Goal: Transaction & Acquisition: Purchase product/service

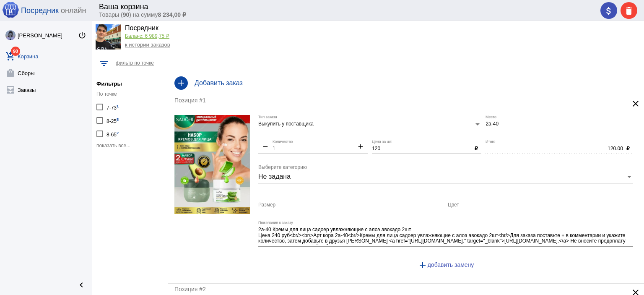
scroll to position [21, 0]
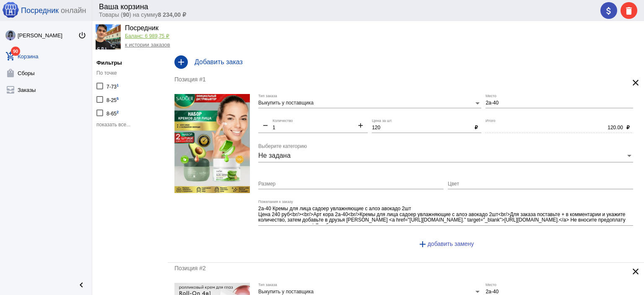
click at [124, 123] on span "показать все..." at bounding box center [113, 125] width 34 height 6
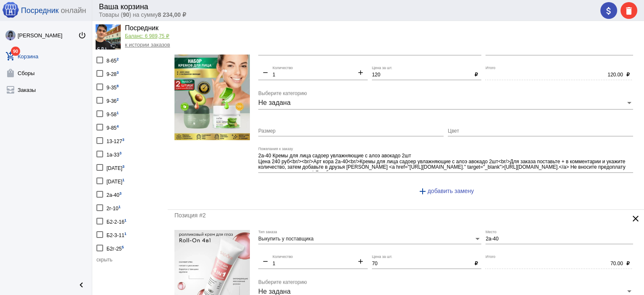
scroll to position [0, 0]
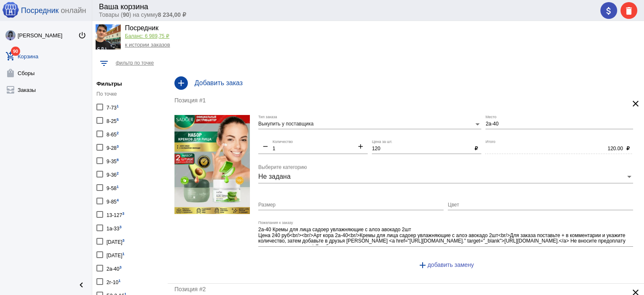
click at [109, 105] on div "7-73 1" at bounding box center [113, 106] width 12 height 11
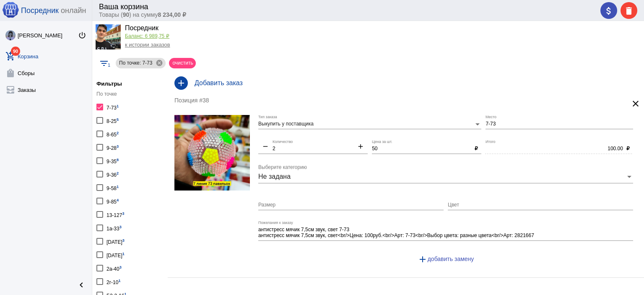
click at [100, 106] on div at bounding box center [99, 107] width 7 height 7
checkbox input "false"
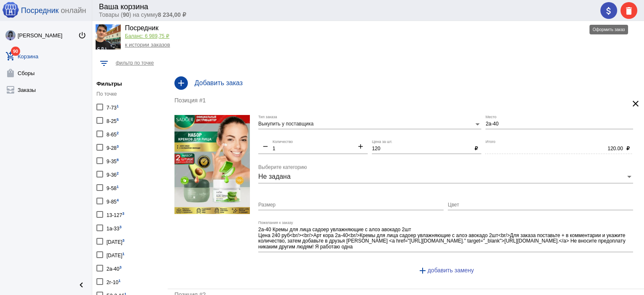
click at [611, 11] on mat-icon "attach_money" at bounding box center [609, 11] width 10 height 10
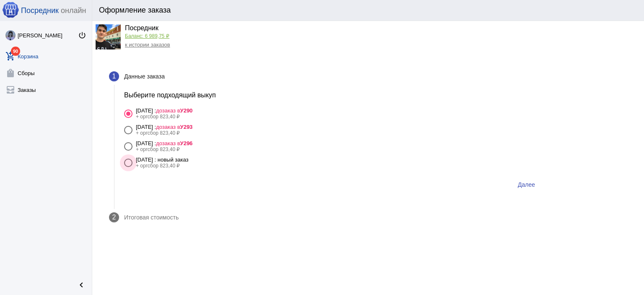
click at [189, 162] on div "[DATE] : новый заказ" at bounding box center [162, 159] width 53 height 6
click at [128, 167] on input "5 октября Воскресенье : новый заказ + оргсбор 823,40 ₽" at bounding box center [128, 167] width 0 height 0
radio input "true"
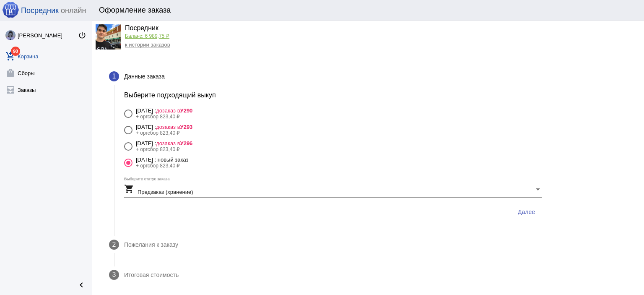
click at [517, 208] on button "Далее" at bounding box center [526, 211] width 31 height 15
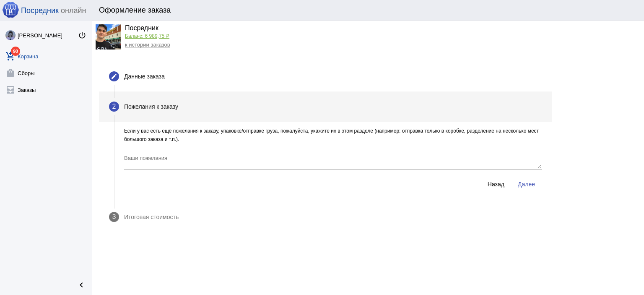
click at [523, 182] on span "Далее" at bounding box center [526, 184] width 17 height 7
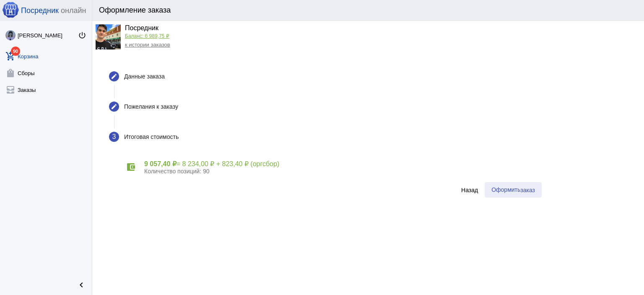
click at [534, 189] on span "заказ" at bounding box center [527, 190] width 15 height 7
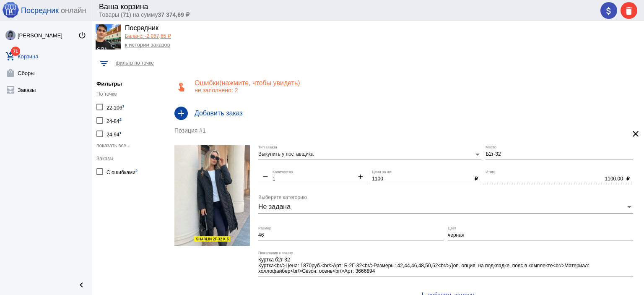
click at [224, 89] on p "не заполнено: 2" at bounding box center [416, 90] width 443 height 7
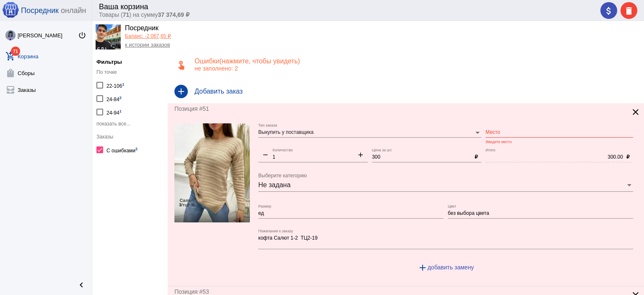
scroll to position [42, 0]
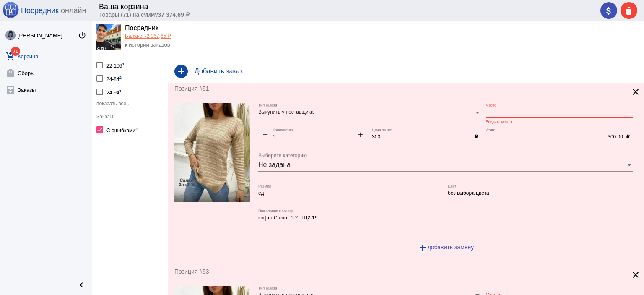
click at [494, 114] on input "Место" at bounding box center [560, 112] width 148 height 6
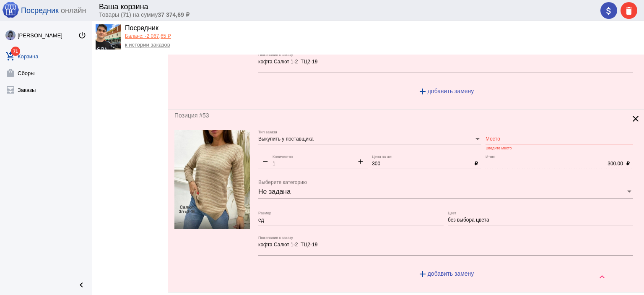
scroll to position [210, 0]
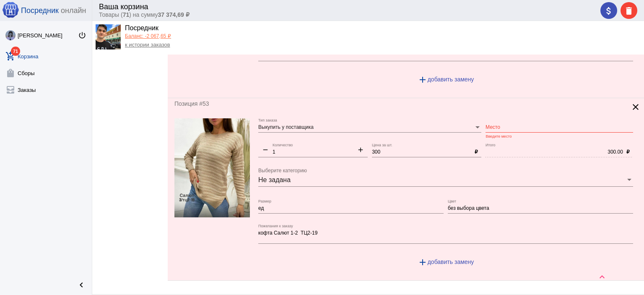
type input "1-2"
click at [537, 128] on input "Место" at bounding box center [560, 128] width 148 height 6
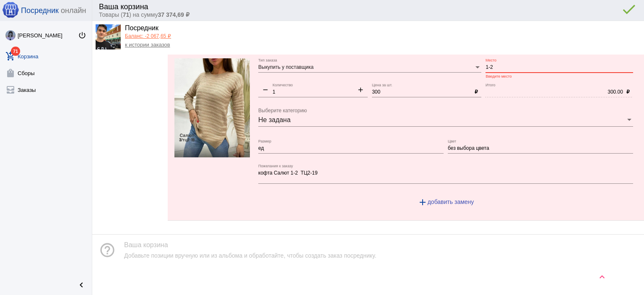
scroll to position [102, 0]
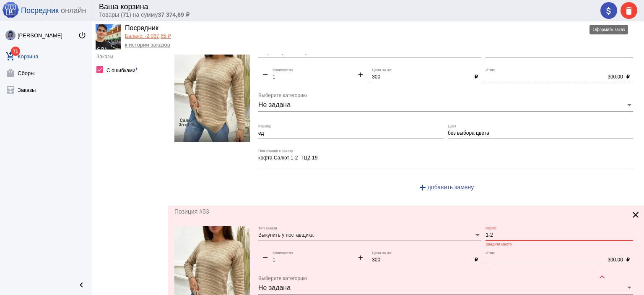
type input "1-2"
click at [612, 15] on div "attach_money delete" at bounding box center [618, 10] width 37 height 17
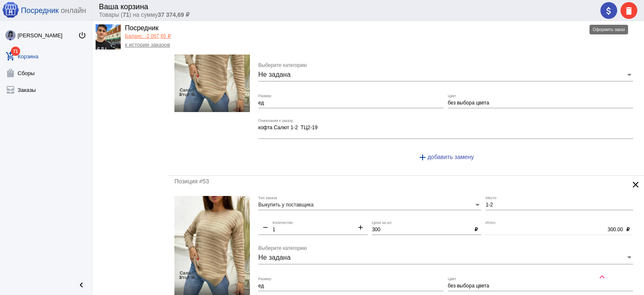
click at [611, 9] on mat-icon "attach_money" at bounding box center [609, 11] width 10 height 10
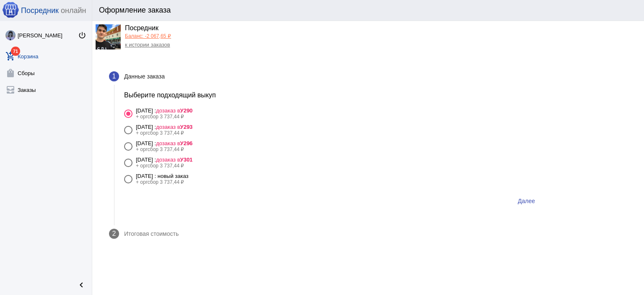
drag, startPoint x: 156, startPoint y: 175, endPoint x: 210, endPoint y: 179, distance: 54.7
click at [160, 177] on div "[DATE] : новый заказ" at bounding box center [162, 176] width 53 height 6
click at [128, 183] on input "[DATE] : новый заказ + оргсбор 3 737,44 ₽" at bounding box center [128, 183] width 0 height 0
radio input "true"
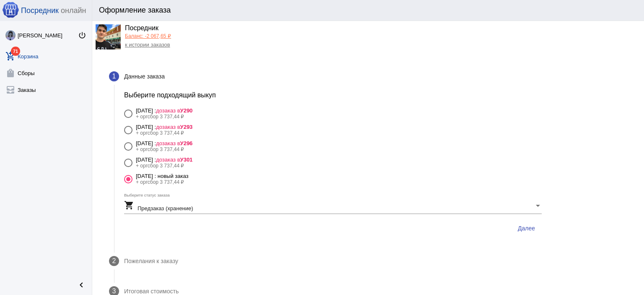
click at [518, 227] on span "Далее" at bounding box center [526, 228] width 17 height 7
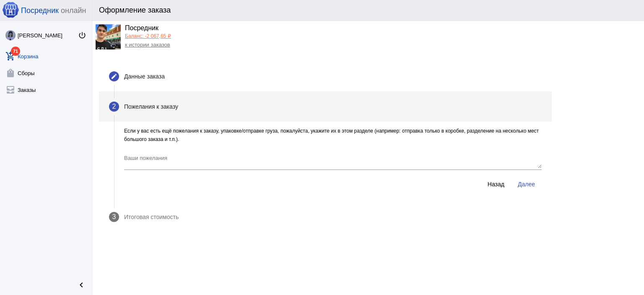
click at [537, 187] on button "Далее" at bounding box center [526, 184] width 31 height 15
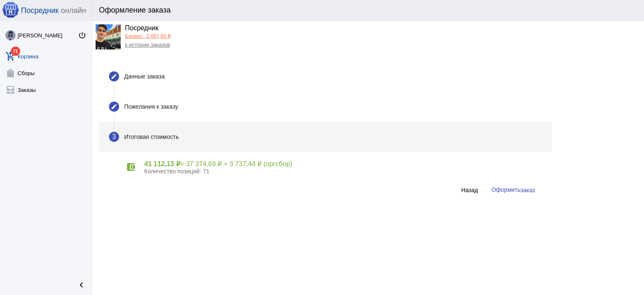
click at [532, 184] on button "Оформить заказ" at bounding box center [513, 190] width 57 height 16
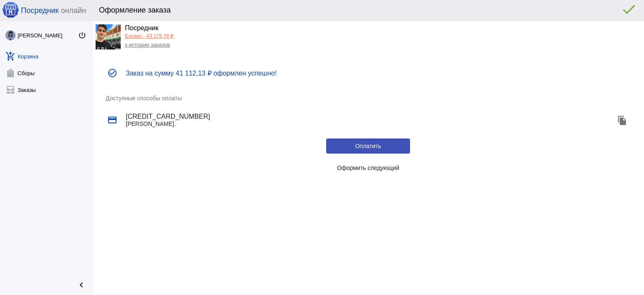
click at [361, 167] on span "Оформить следующий" at bounding box center [368, 167] width 62 height 7
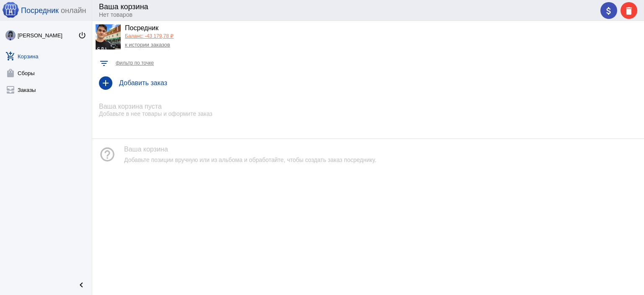
click at [169, 37] on link "Баланс: -43 179,78 ₽" at bounding box center [149, 36] width 49 height 6
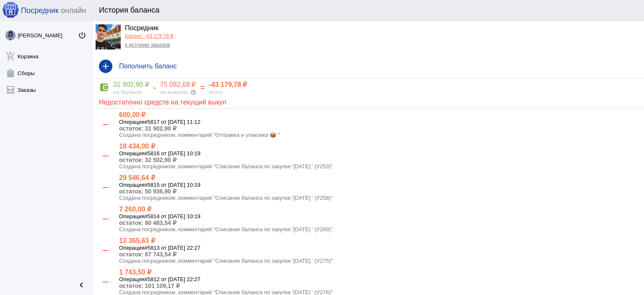
click at [153, 36] on link "Баланс: -43 179,78 ₽" at bounding box center [149, 36] width 49 height 6
click at [150, 46] on link "к истории заказов" at bounding box center [147, 45] width 45 height 6
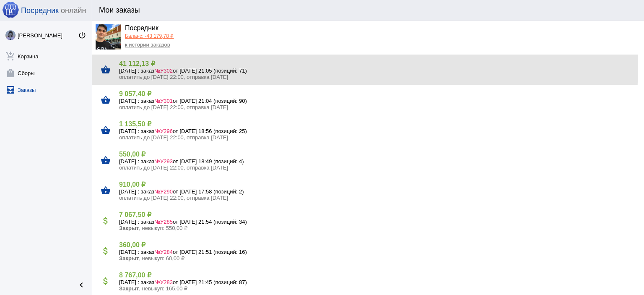
click at [146, 62] on h4 "41 112,13 ₽" at bounding box center [378, 64] width 518 height 8
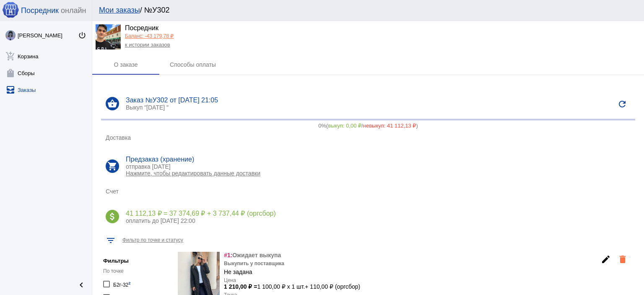
click at [145, 34] on link "Баланс: -43 179,78 ₽" at bounding box center [149, 36] width 49 height 6
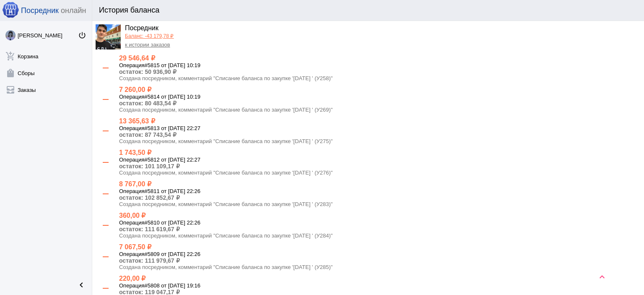
scroll to position [126, 0]
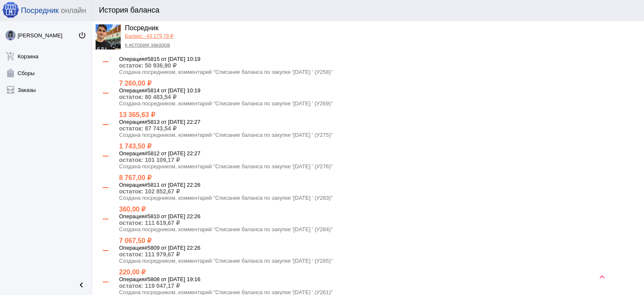
click at [153, 33] on div "Посредник" at bounding box center [149, 28] width 49 height 9
click at [153, 35] on link "Баланс: -43 179,78 ₽" at bounding box center [149, 36] width 49 height 6
